Goal: Task Accomplishment & Management: Manage account settings

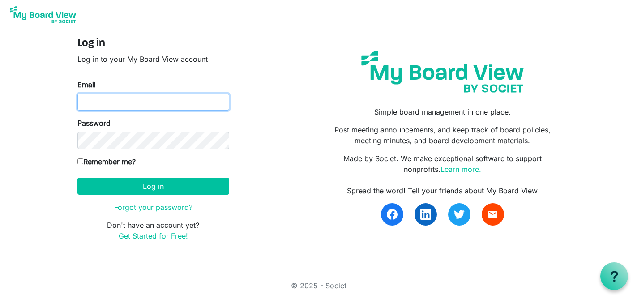
click at [112, 98] on input "Email" at bounding box center [153, 102] width 152 height 17
click at [77, 178] on button "Log in" at bounding box center [153, 186] width 152 height 17
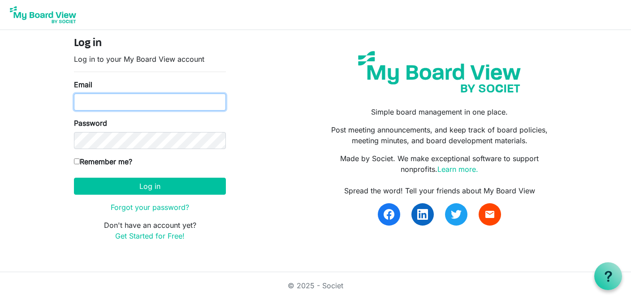
type input "kate@habitatsaltlake.org"
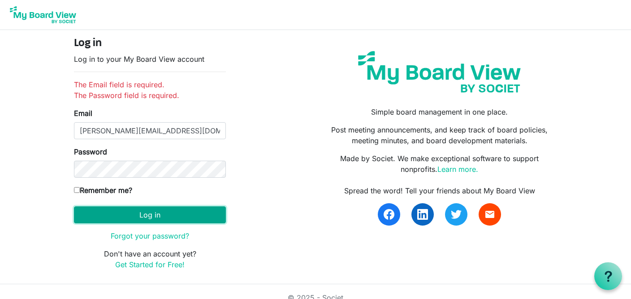
click at [156, 222] on button "Log in" at bounding box center [150, 214] width 152 height 17
click at [119, 212] on button "Log in" at bounding box center [150, 214] width 152 height 17
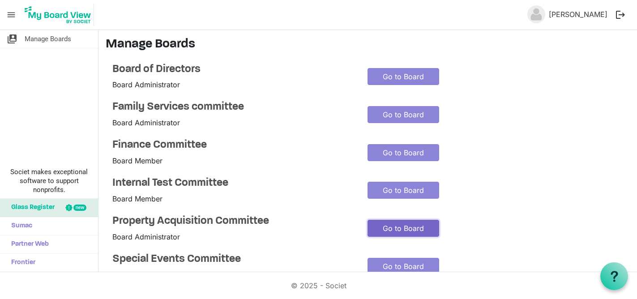
click at [397, 232] on link "Go to Board" at bounding box center [404, 228] width 72 height 17
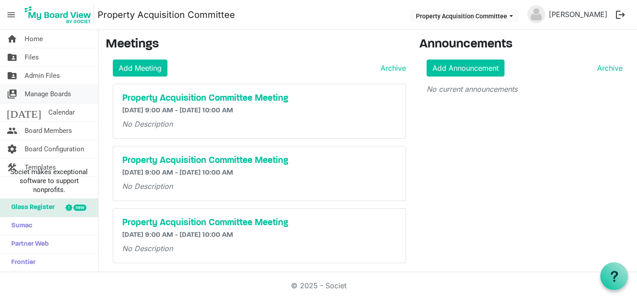
click at [34, 97] on span "Manage Boards" at bounding box center [48, 94] width 47 height 18
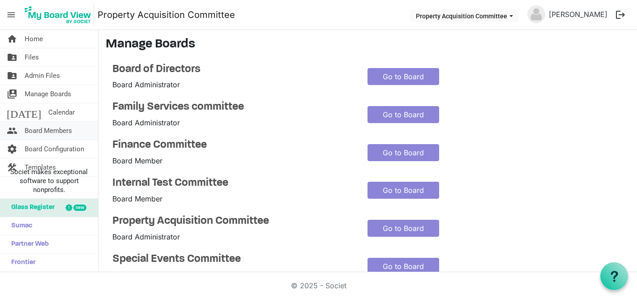
click at [43, 132] on span "Board Members" at bounding box center [48, 131] width 47 height 18
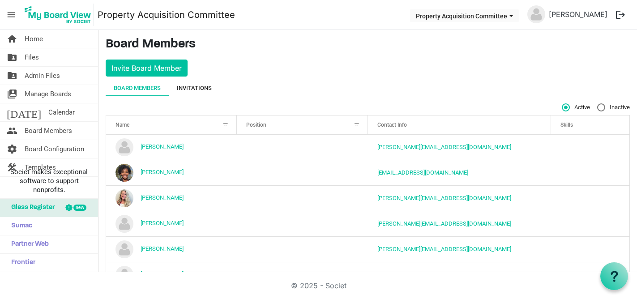
click at [183, 86] on div "Invitations" at bounding box center [194, 88] width 35 height 9
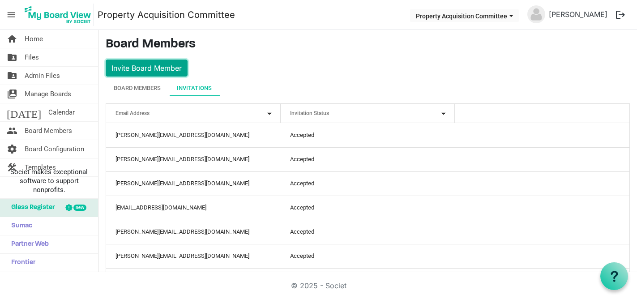
click at [130, 69] on button "Invite Board Member" at bounding box center [147, 68] width 82 height 17
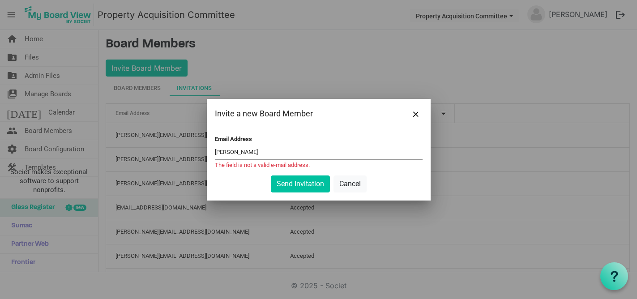
click at [241, 155] on input "[PERSON_NAME]" at bounding box center [319, 152] width 208 height 13
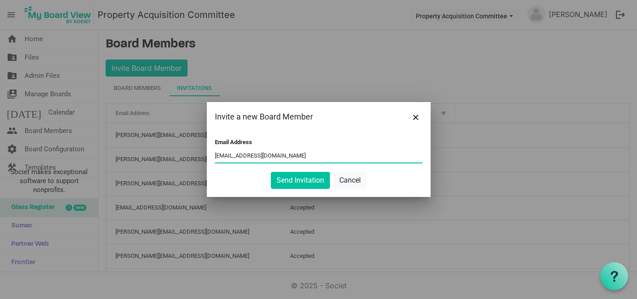
type input "[EMAIL_ADDRESS][DOMAIN_NAME]"
click at [296, 180] on button "Send Invitation" at bounding box center [300, 180] width 59 height 17
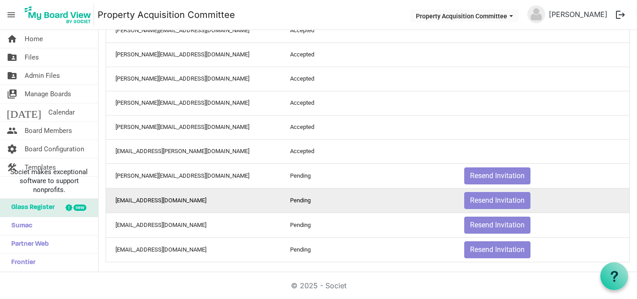
scroll to position [206, 0]
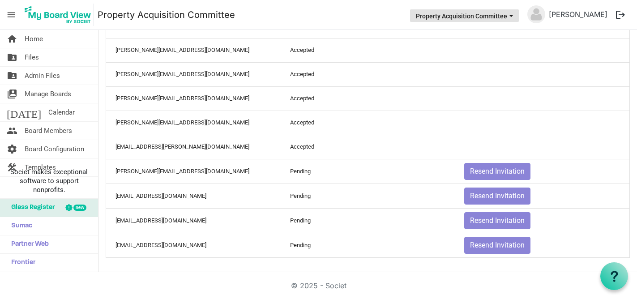
click at [493, 10] on li "Property Acquisition Committee" at bounding box center [464, 16] width 112 height 17
click at [489, 18] on button "Property Acquisition Committee" at bounding box center [464, 15] width 109 height 13
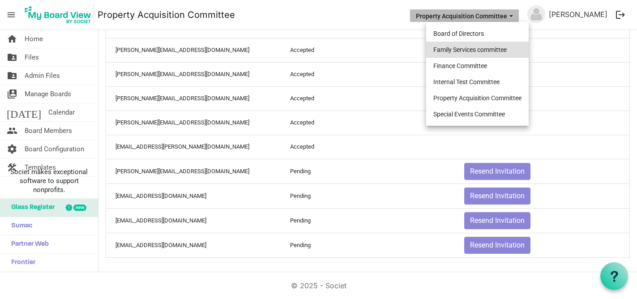
click at [457, 55] on li "Family Services committee" at bounding box center [477, 50] width 103 height 16
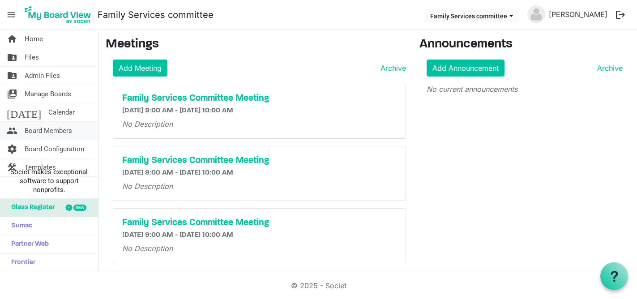
click at [26, 128] on span "Board Members" at bounding box center [48, 131] width 47 height 18
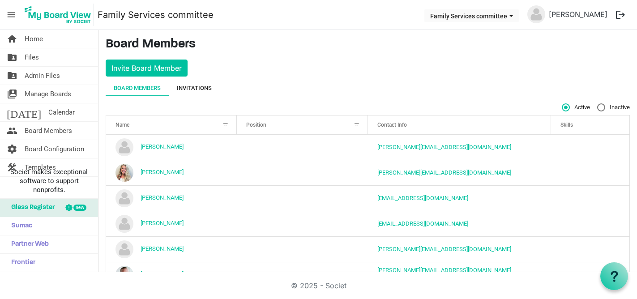
click at [186, 89] on div "Invitations" at bounding box center [194, 88] width 35 height 9
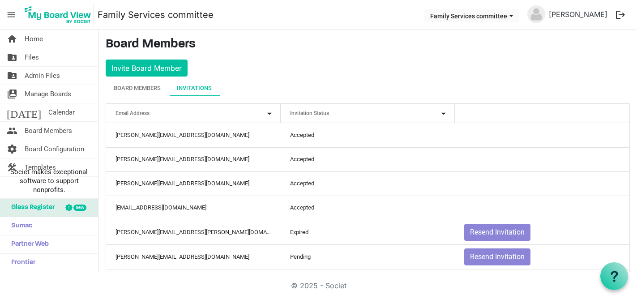
click at [442, 113] on div at bounding box center [444, 113] width 10 height 10
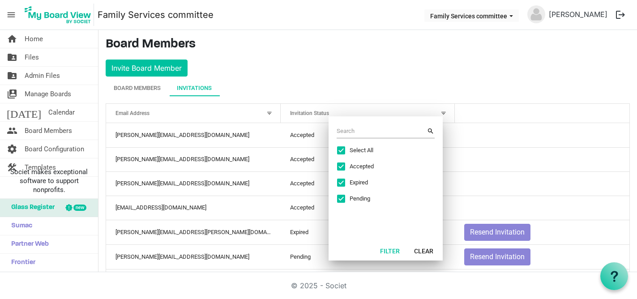
click at [343, 185] on span "Excel filter dialog" at bounding box center [341, 183] width 8 height 8
checkbox input "false"
click at [398, 251] on button "Filter" at bounding box center [389, 251] width 31 height 13
